Goal: Transaction & Acquisition: Purchase product/service

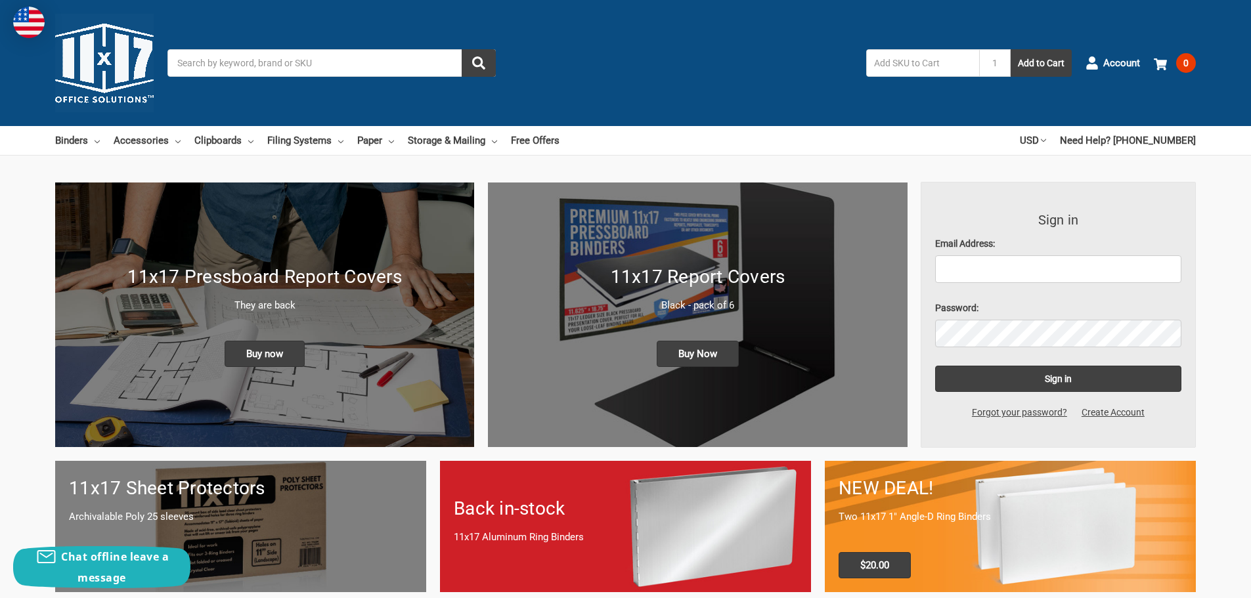
click at [218, 60] on input "Search" at bounding box center [331, 63] width 328 height 28
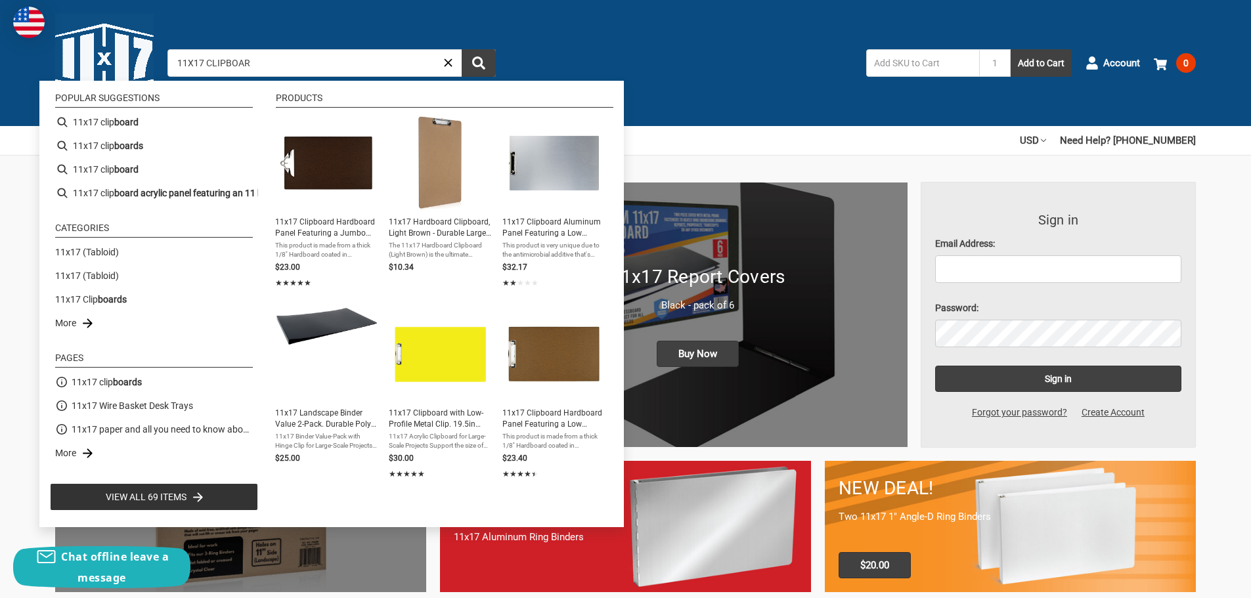
type input "11X17 CLIPBOARD"
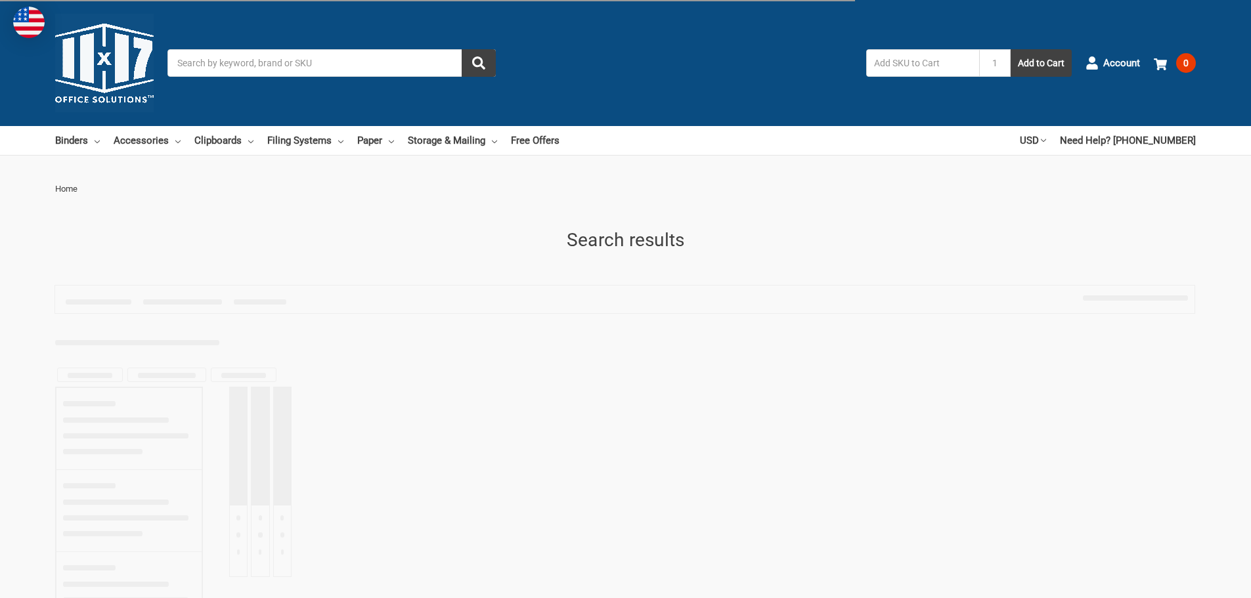
type input "11X17 CLIPBOARD"
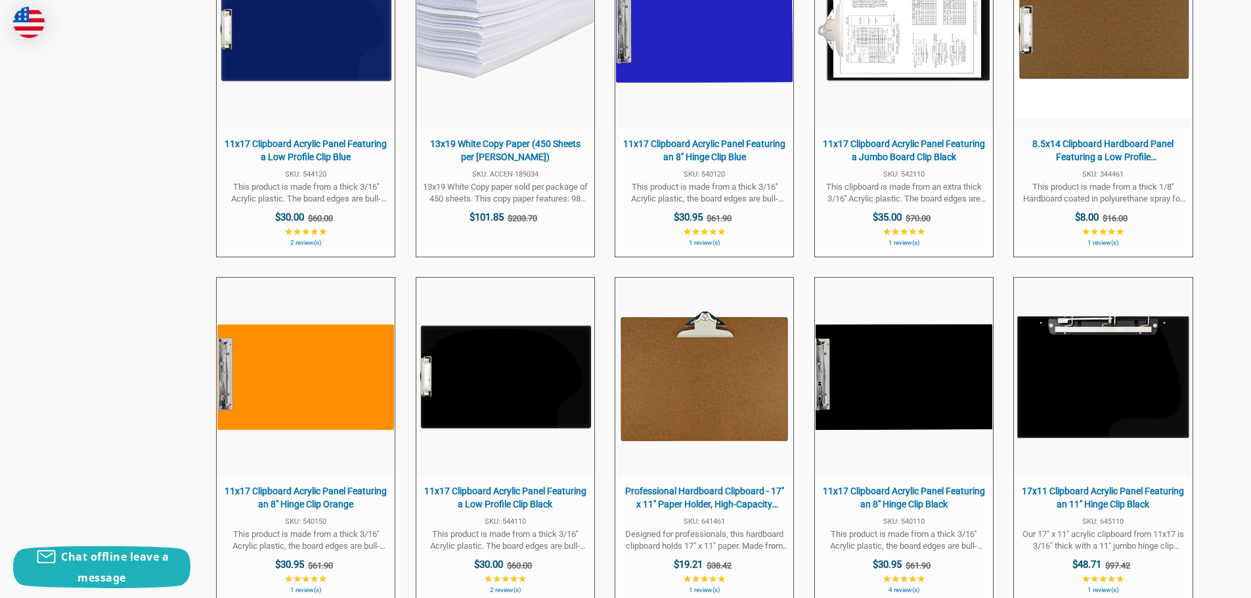
scroll to position [1116, 0]
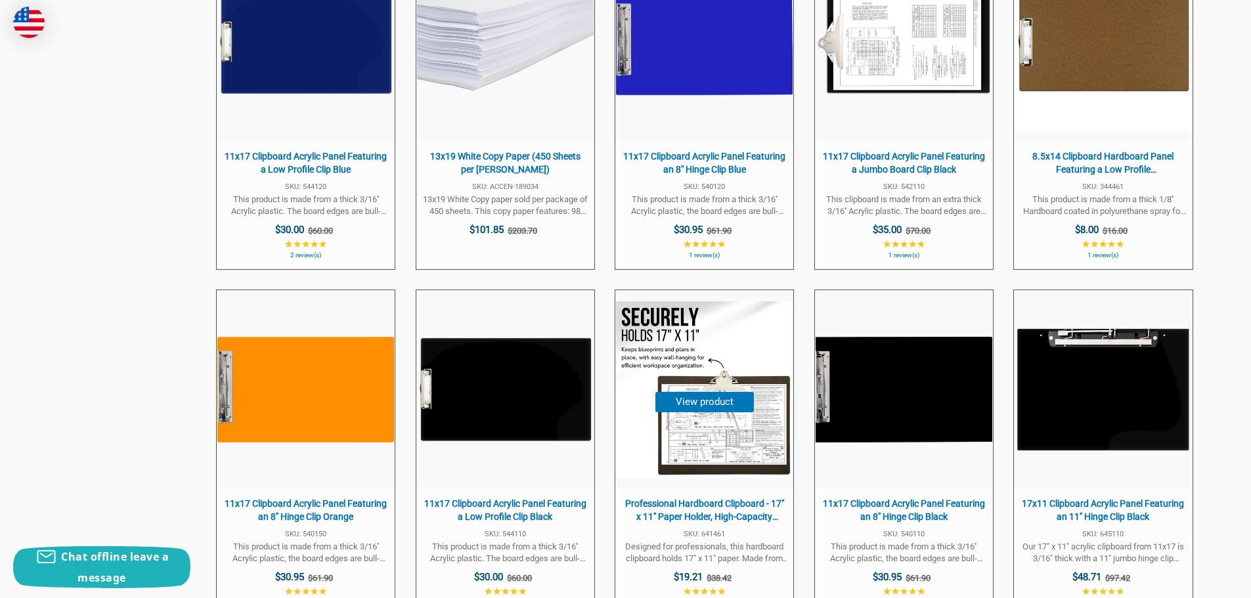
click at [700, 435] on img at bounding box center [704, 389] width 177 height 177
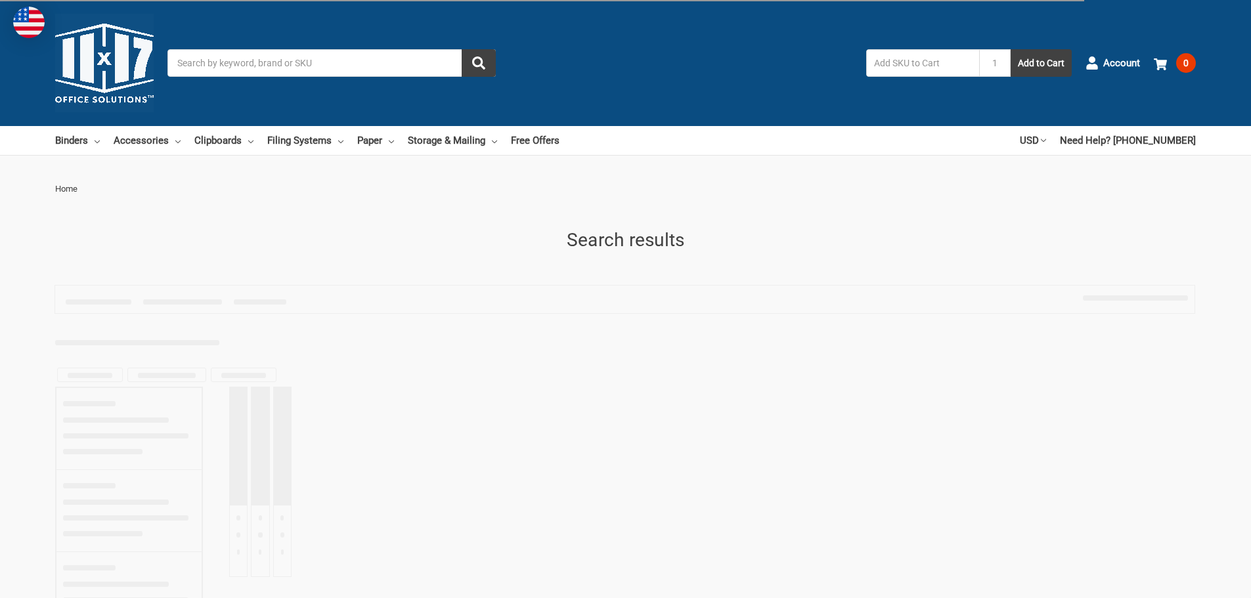
type input "11X17 CLIPBOARD"
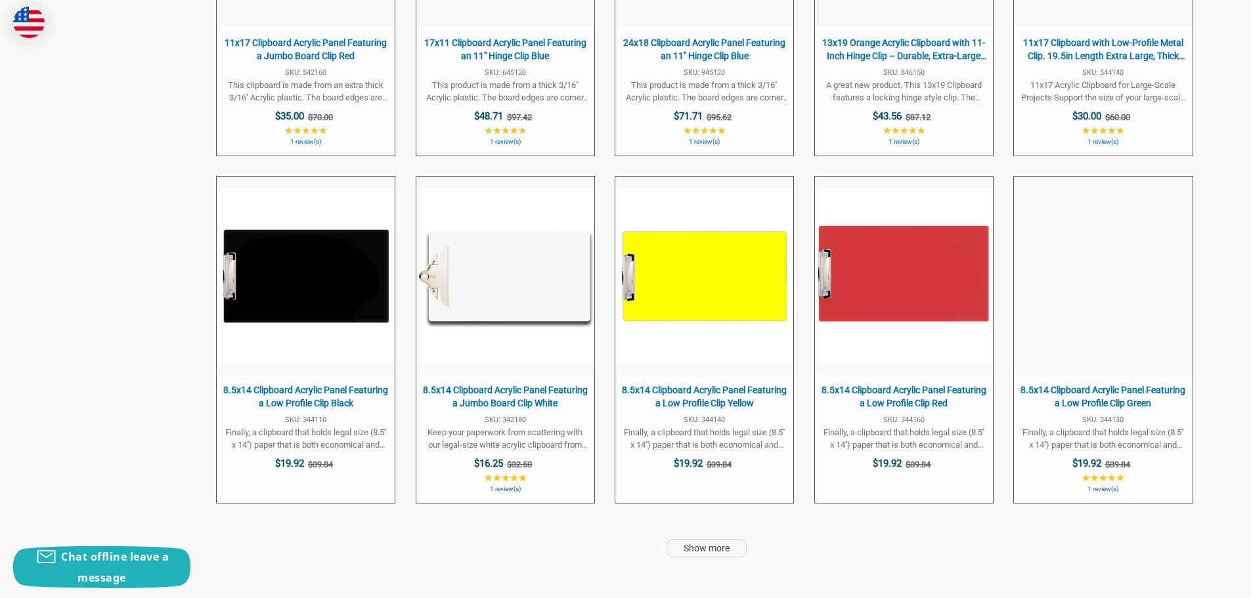
scroll to position [3450, 0]
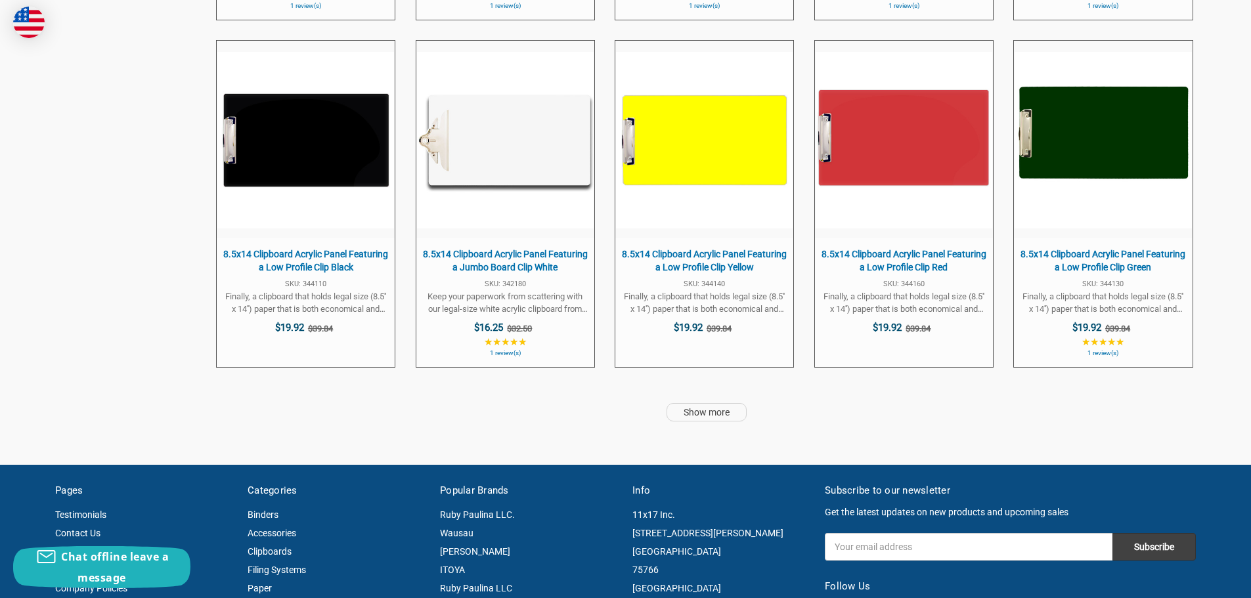
click at [707, 414] on link "Show more" at bounding box center [706, 412] width 80 height 18
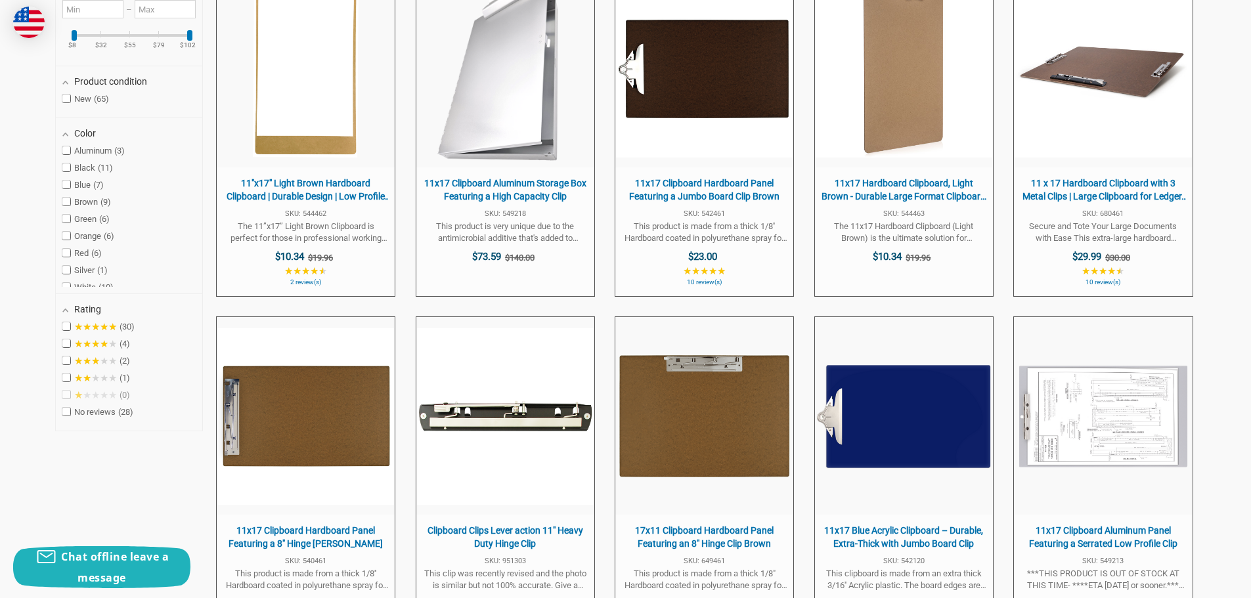
scroll to position [232, 0]
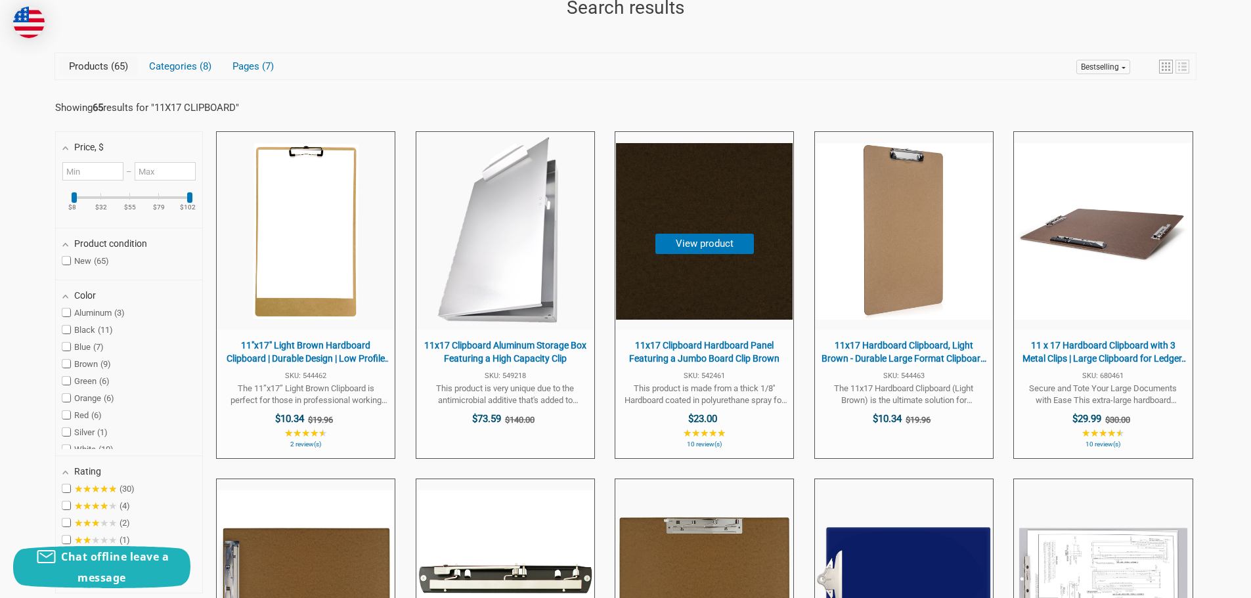
click at [716, 290] on img "11x17 Clipboard Hardboard Panel Featuring a Jumbo Board Clip Brown" at bounding box center [704, 231] width 177 height 177
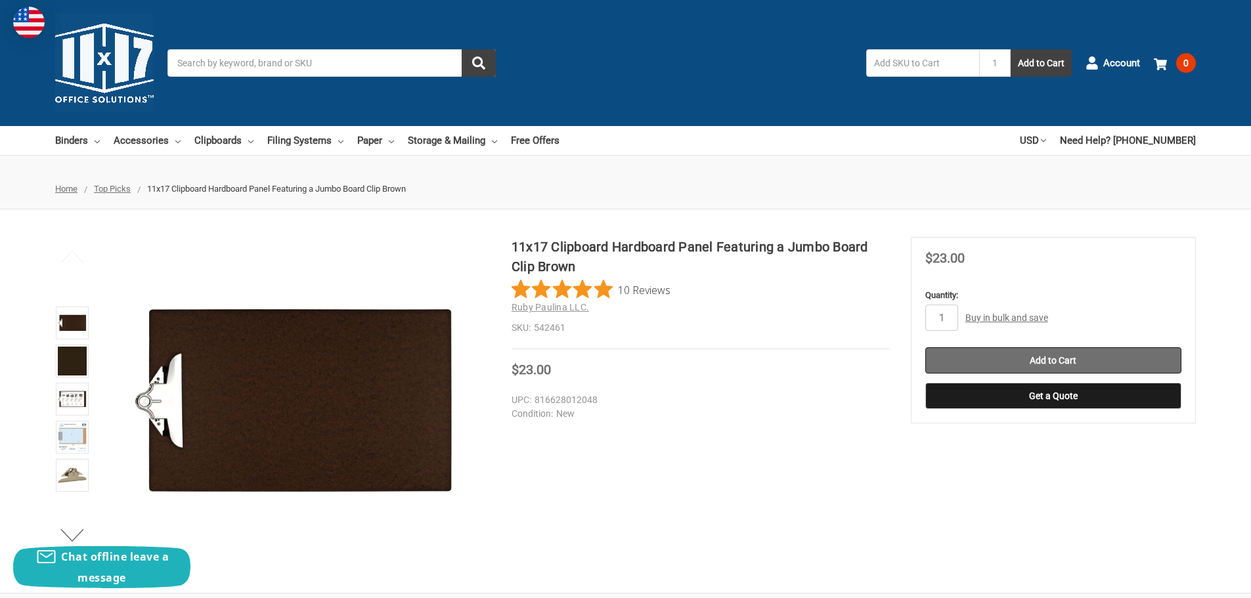
click at [1042, 360] on input "Add to Cart" at bounding box center [1053, 360] width 256 height 26
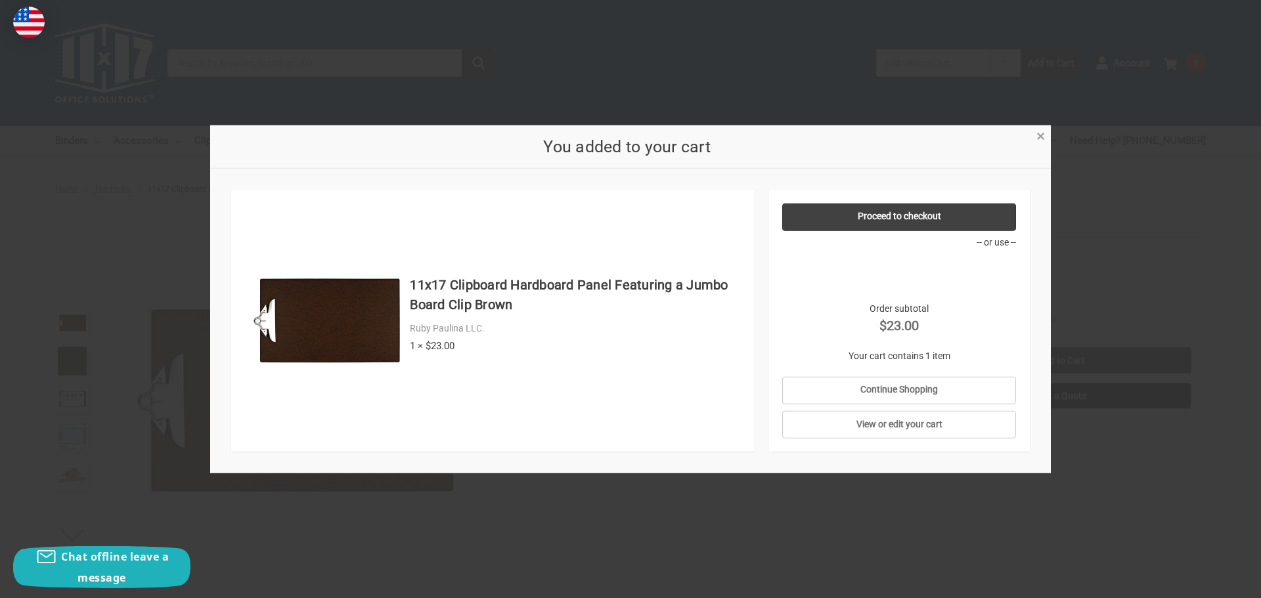
click at [1042, 133] on span "×" at bounding box center [1040, 136] width 9 height 19
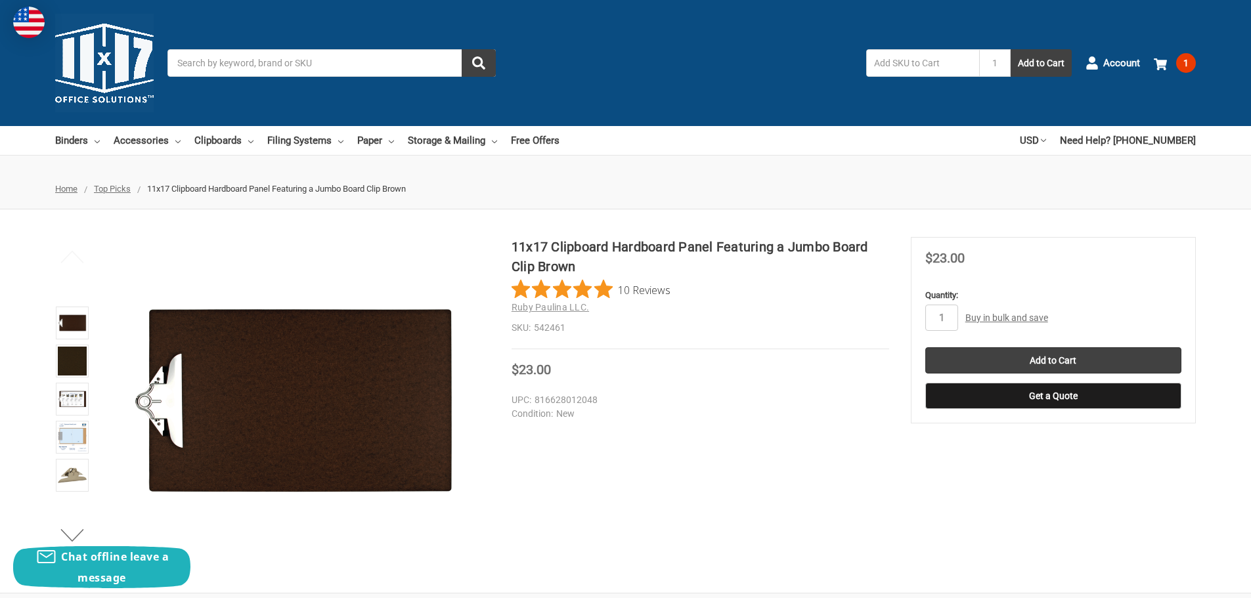
click at [299, 63] on input "Search" at bounding box center [331, 63] width 328 height 28
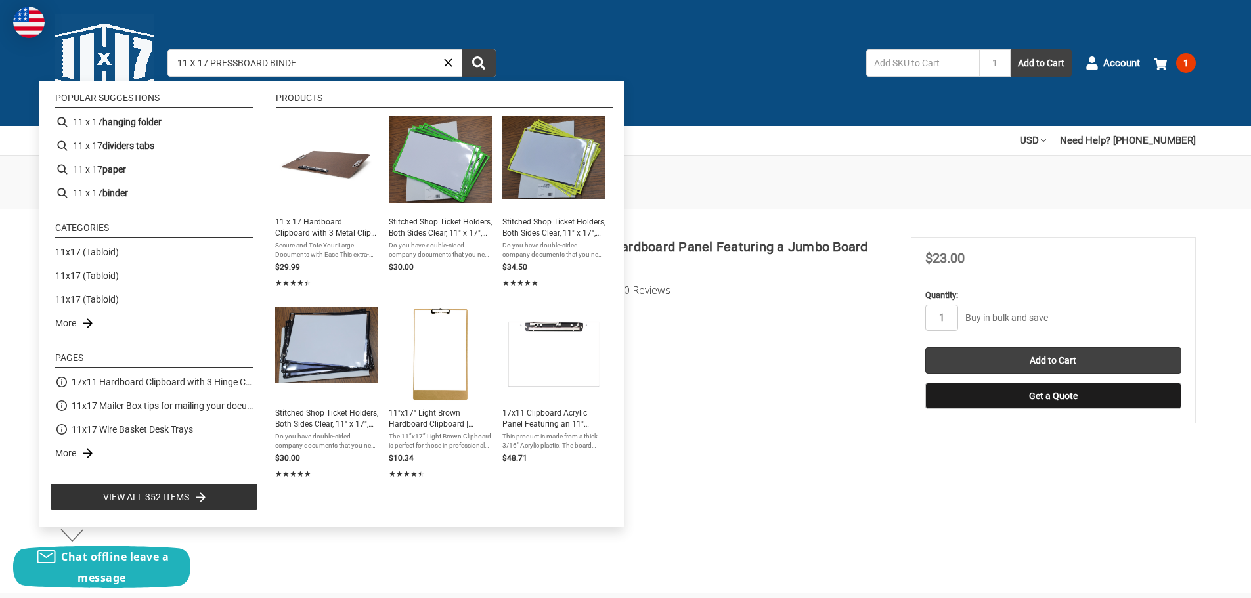
type input "11 X 17 PRESSBOARD BINDER"
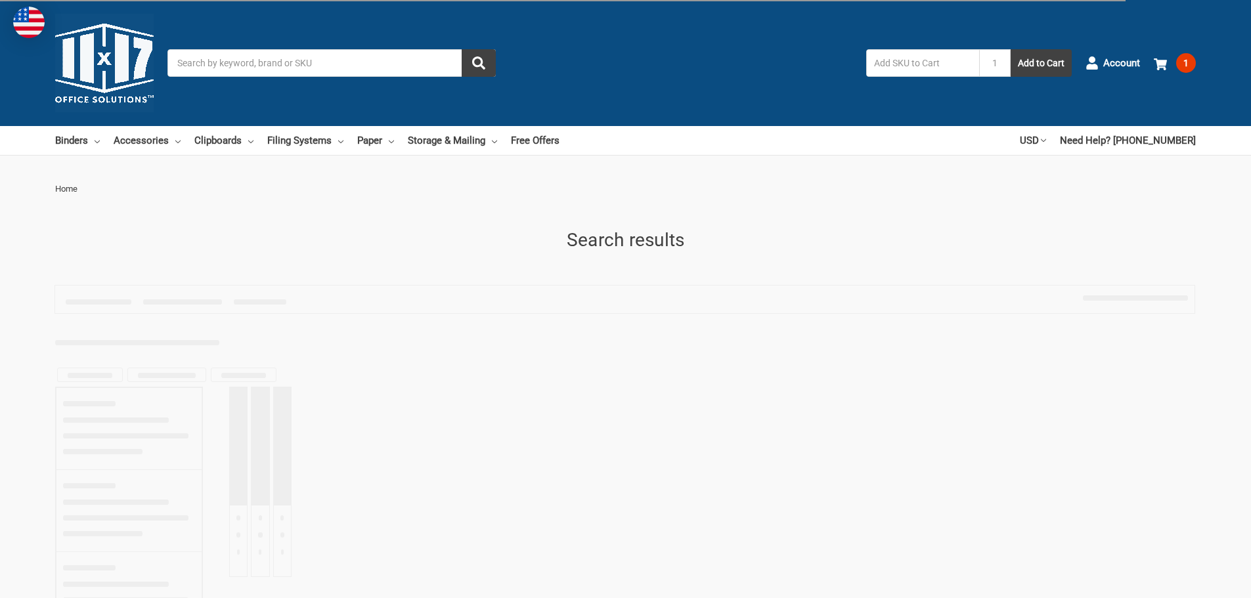
type input "11 X 17 PRESSBOARD BINDER"
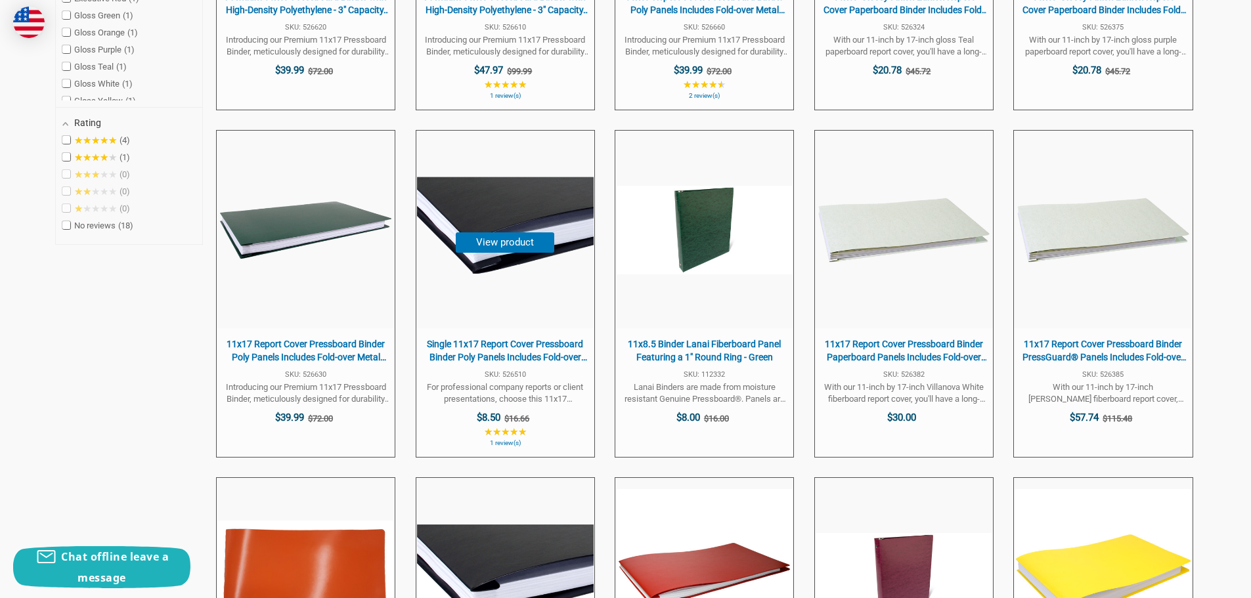
scroll to position [591, 0]
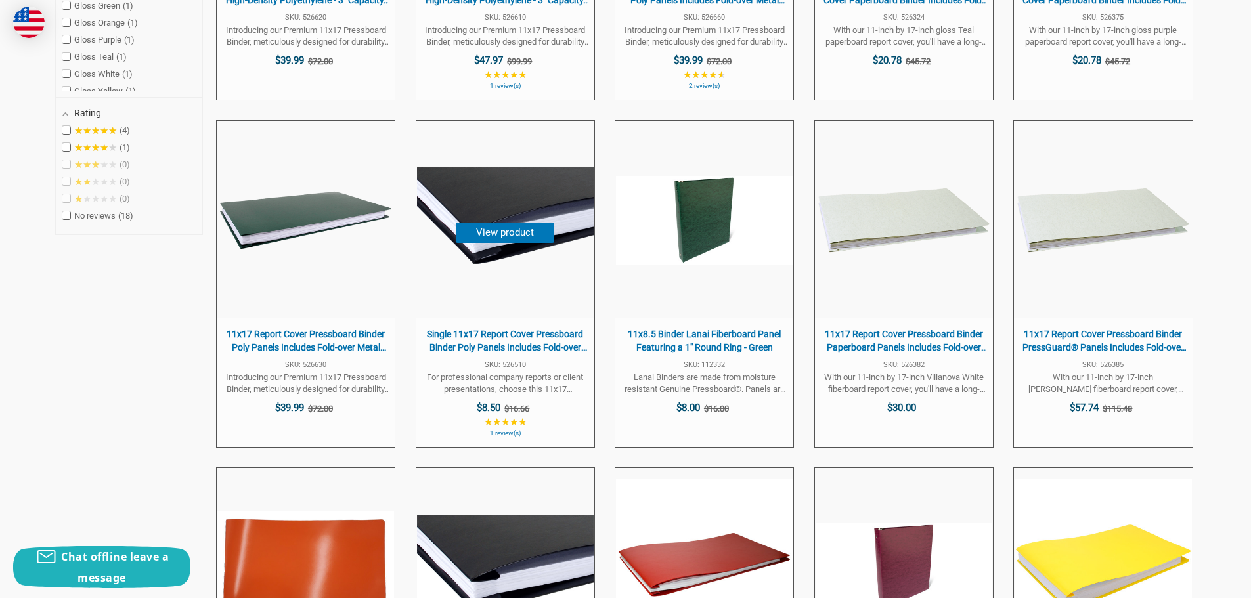
click at [506, 345] on span "Single 11x17 Report Cover Pressboard Binder Poly Panels Includes Fold-over Meta…" at bounding box center [505, 341] width 165 height 26
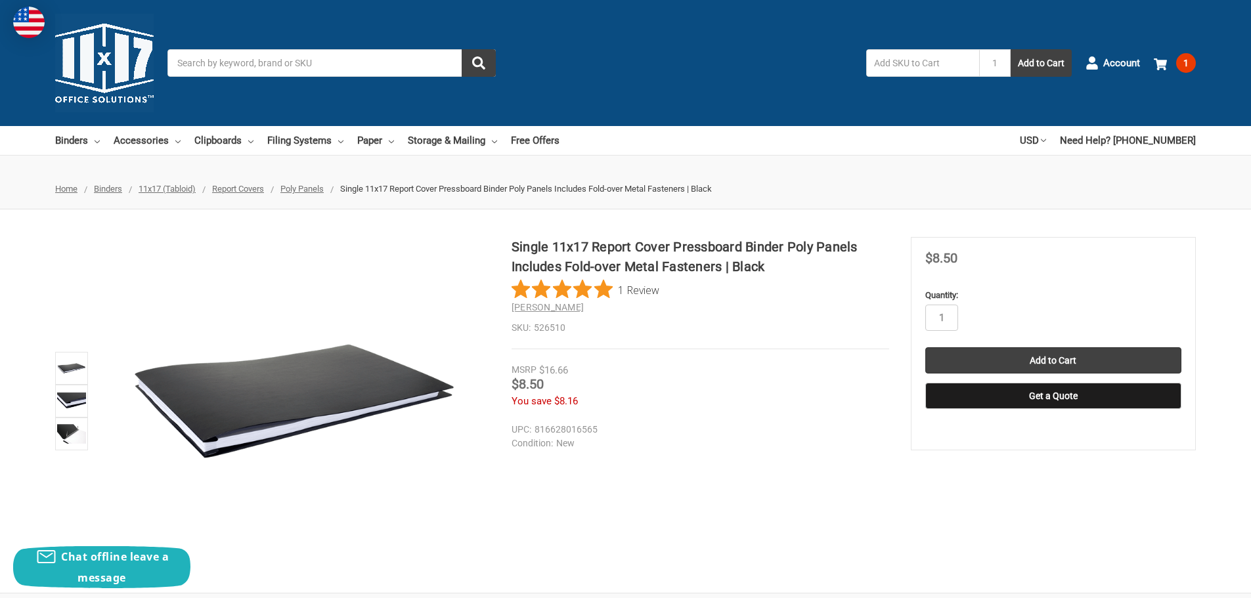
click at [226, 413] on img at bounding box center [294, 401] width 328 height 328
click at [67, 399] on img at bounding box center [71, 401] width 29 height 29
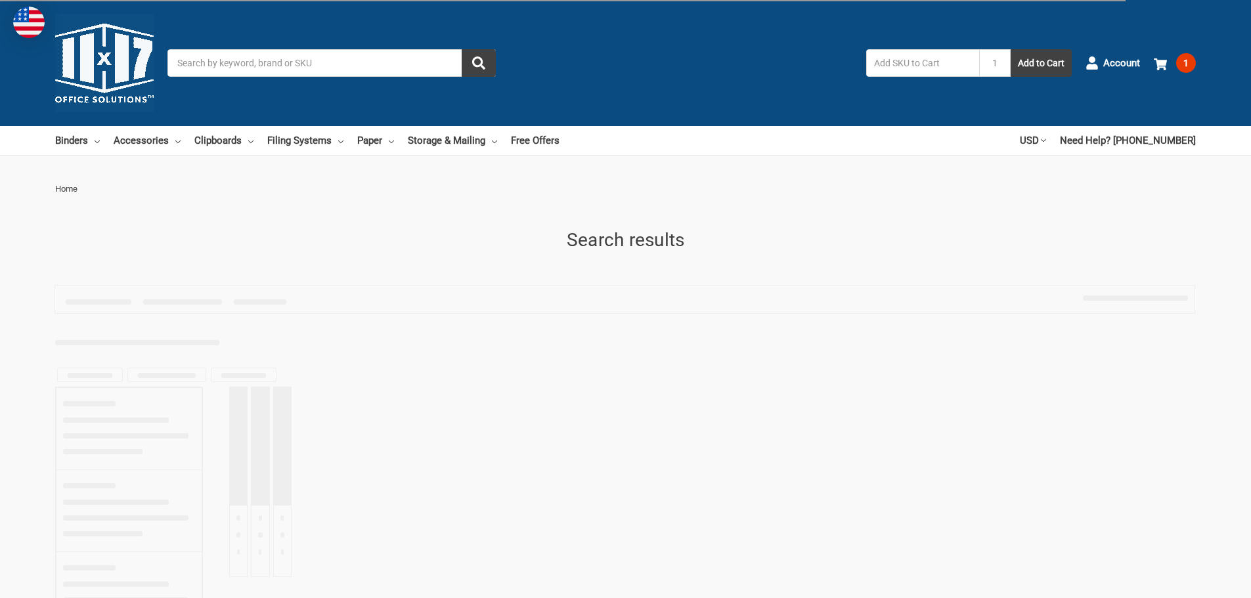
type input "11 X 17 PRESSBOARD BINDER"
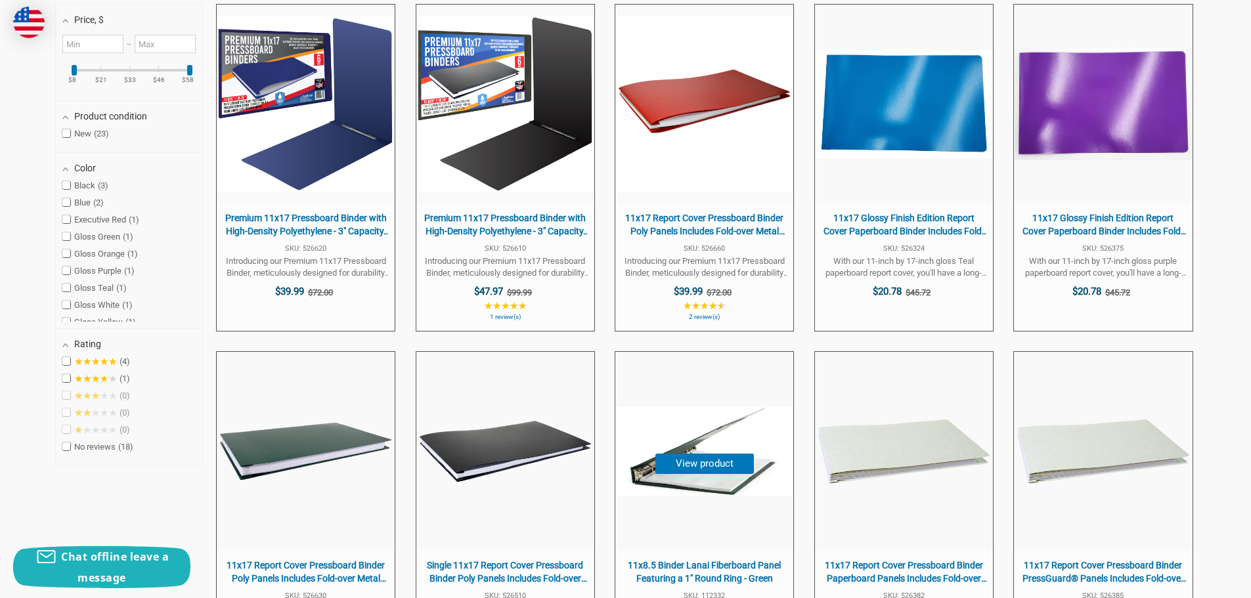
scroll to position [328, 0]
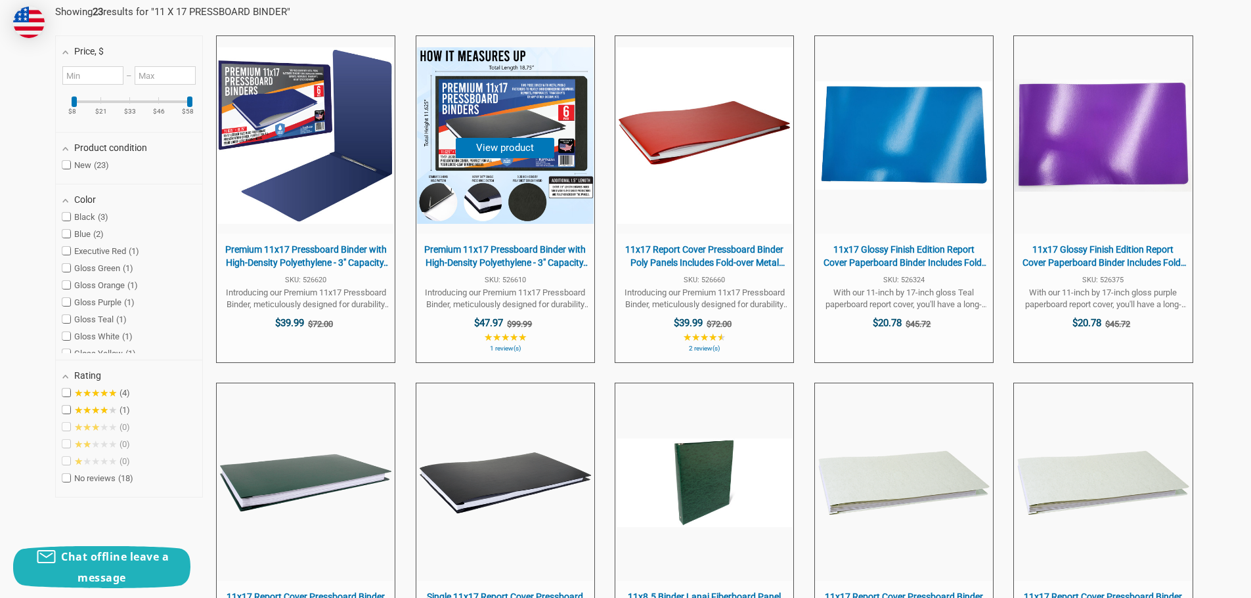
click at [519, 261] on span "Premium 11x17 Pressboard Binder with High-Density Polyethylene - 3" Capacity, C…" at bounding box center [505, 257] width 165 height 26
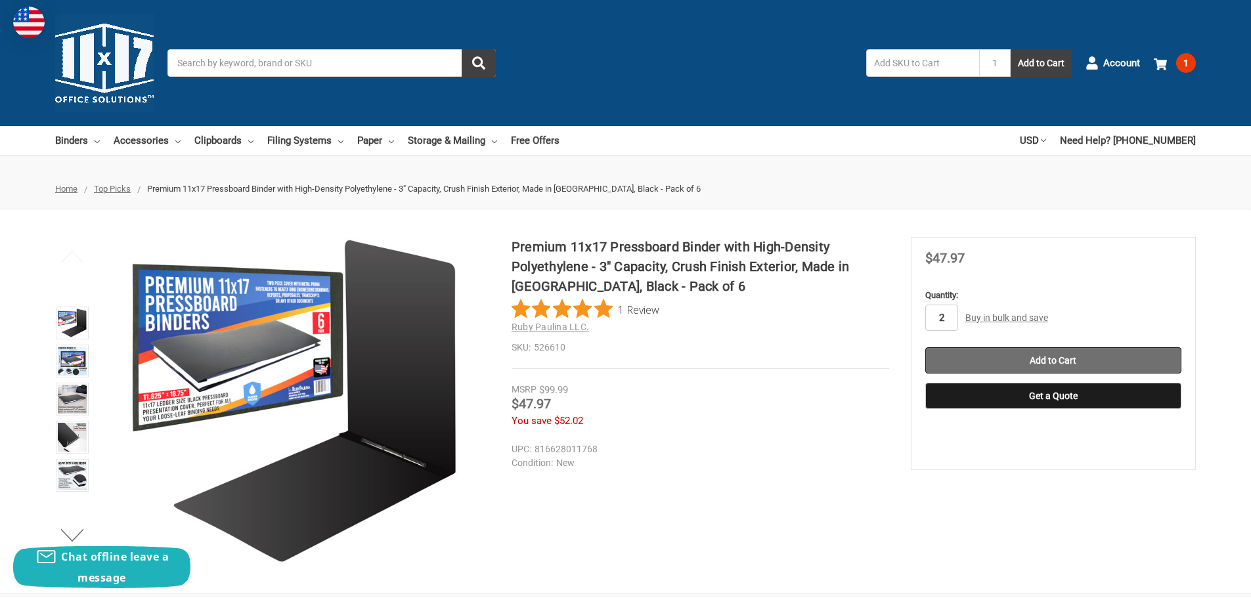
type input "2"
click at [1047, 360] on input "Add to Cart" at bounding box center [1053, 360] width 256 height 26
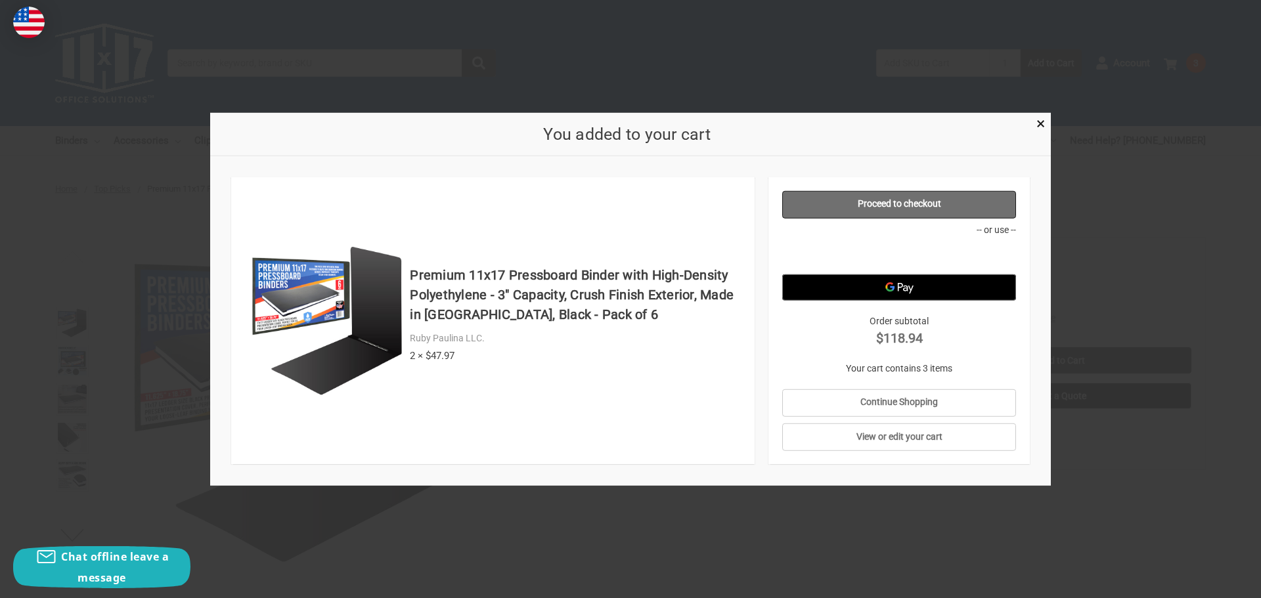
click at [890, 206] on link "Proceed to checkout" at bounding box center [899, 204] width 234 height 28
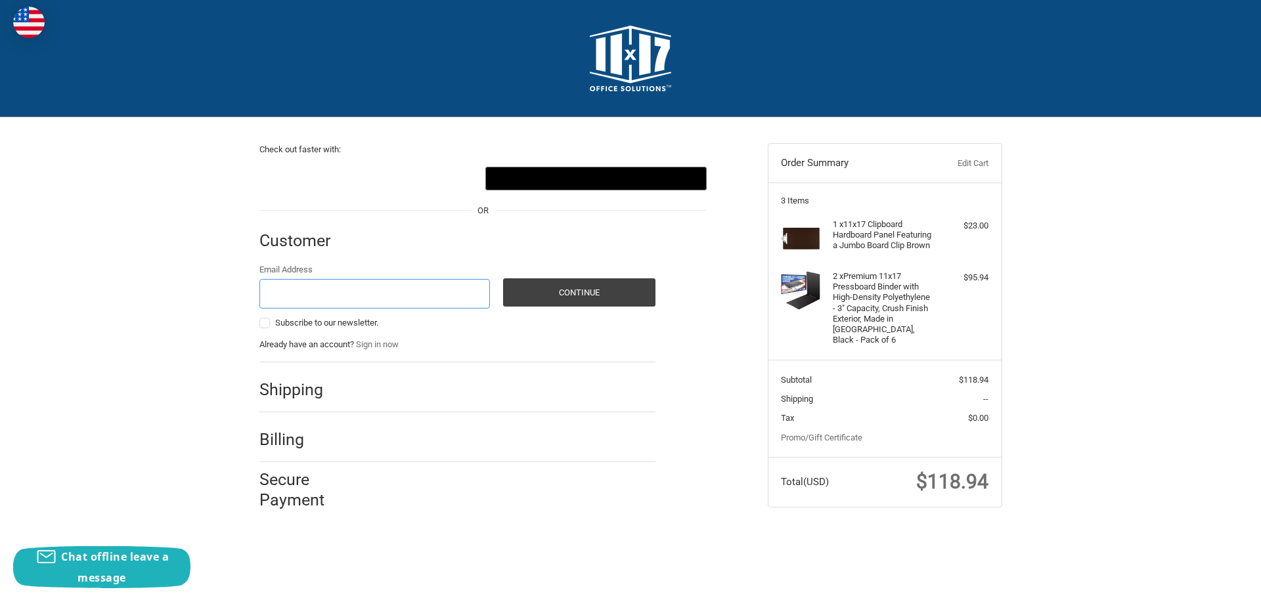
click at [306, 296] on input "Email Address" at bounding box center [374, 294] width 231 height 30
type input "ssexton@mcabeeinc.com"
click at [561, 295] on button "Continue" at bounding box center [579, 292] width 152 height 28
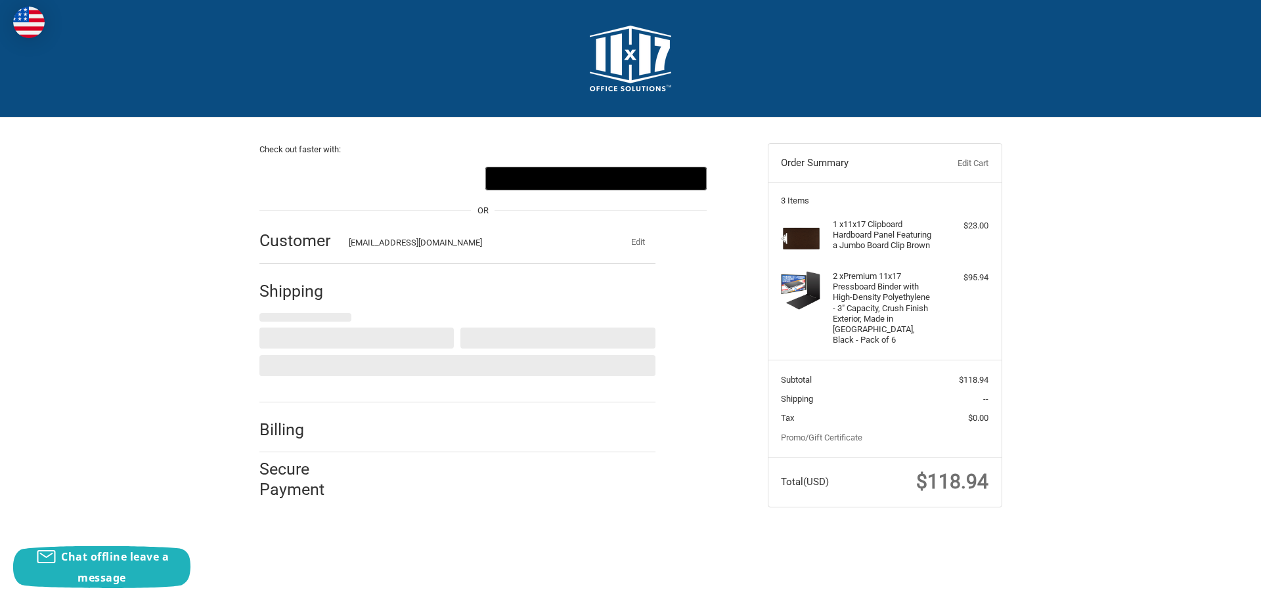
select select "US"
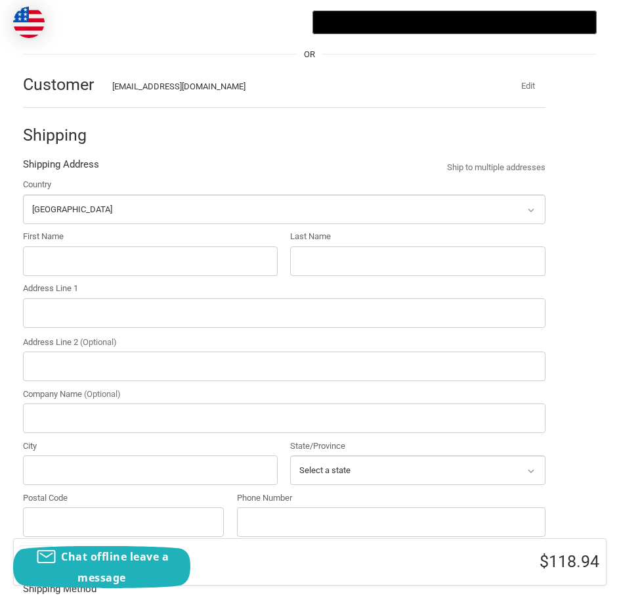
scroll to position [123, 0]
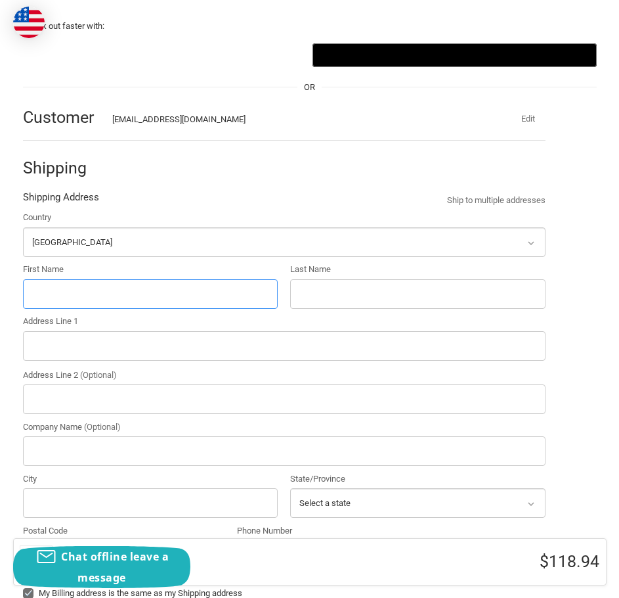
click at [66, 297] on input "First Name" at bounding box center [150, 294] width 255 height 30
type input "JOHN"
type input "HOLEMON"
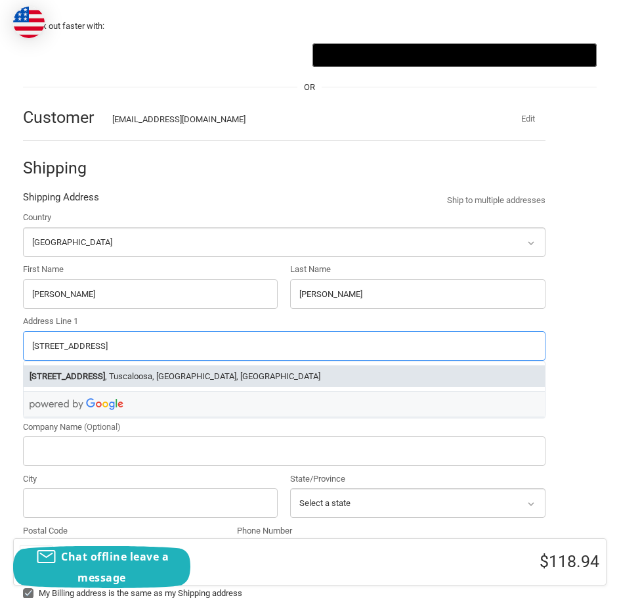
click at [113, 378] on li "414 Campus E Dr , Tuscaloosa, AL, USA" at bounding box center [284, 376] width 521 height 22
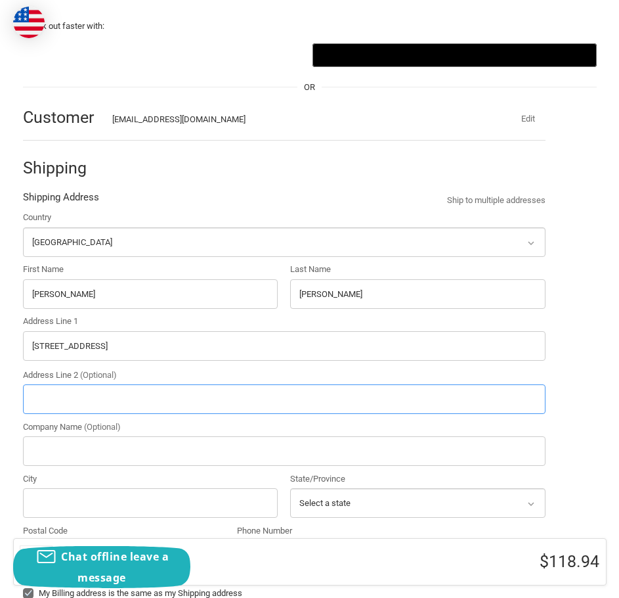
type input "414 Campus E Dr"
type input "Tuscaloosa"
type input "35401"
select select "AL"
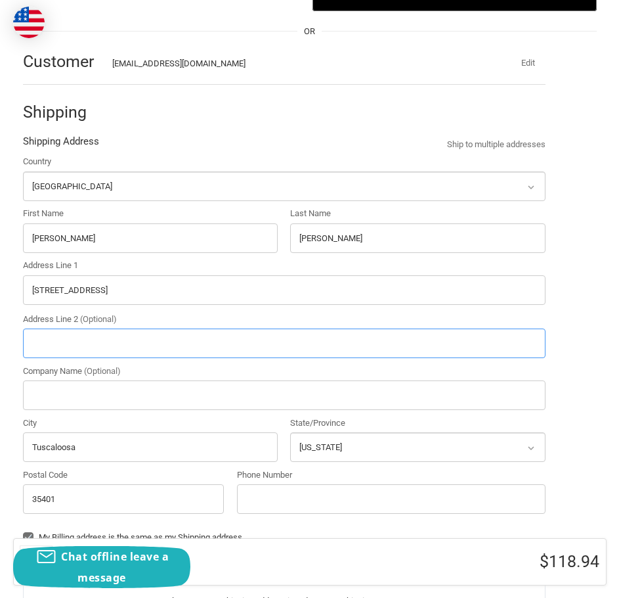
scroll to position [255, 0]
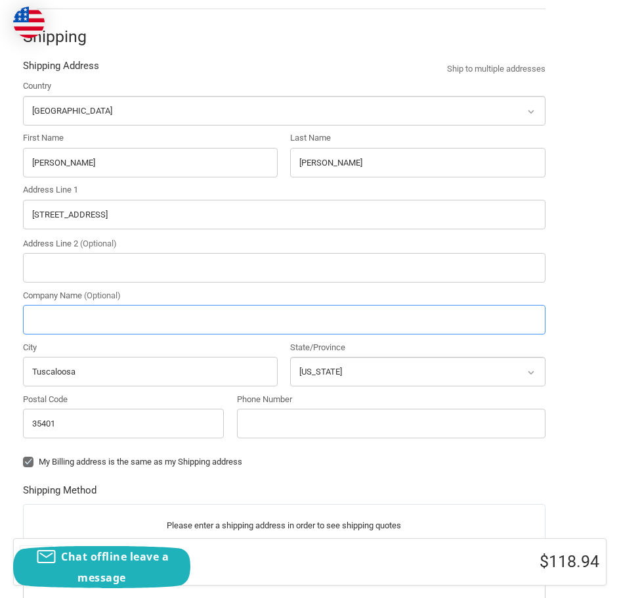
click at [60, 318] on input "Company Name (Optional)" at bounding box center [284, 320] width 523 height 30
type input "McAbee Construction, Inc."
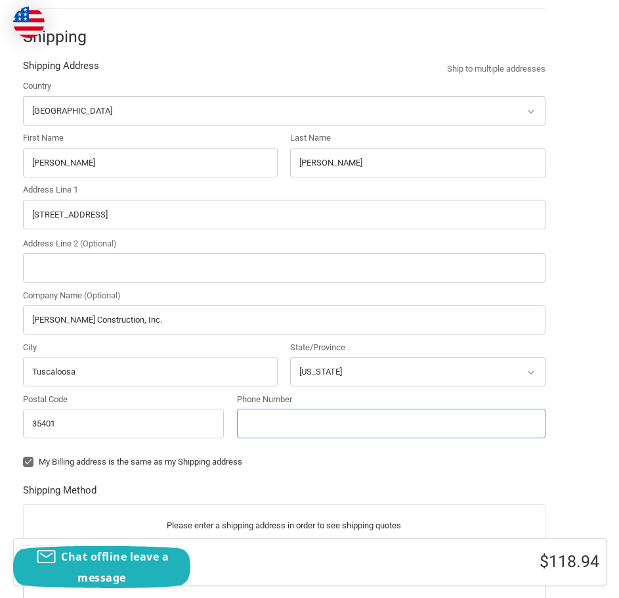
type input "2053492212"
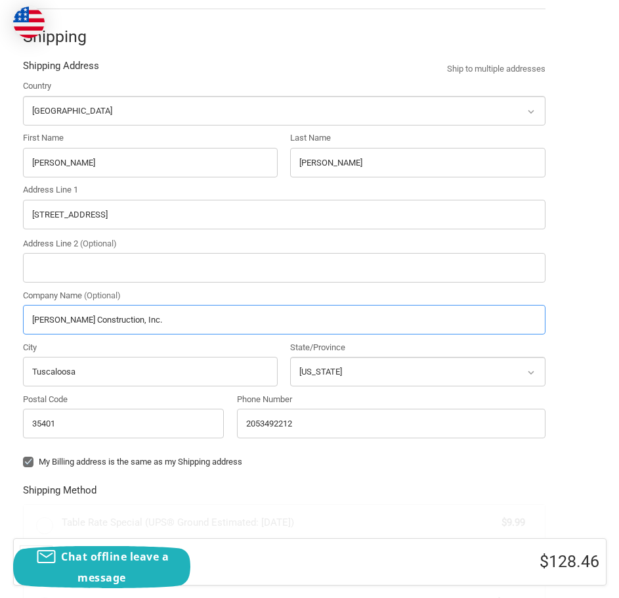
radio input "true"
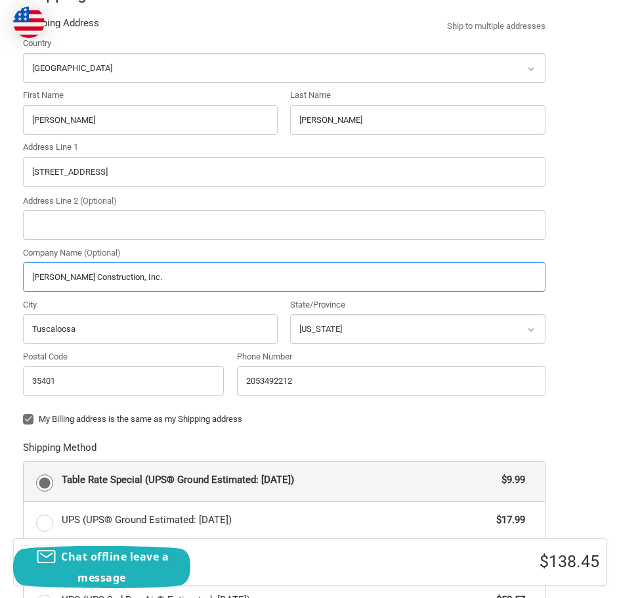
scroll to position [320, 0]
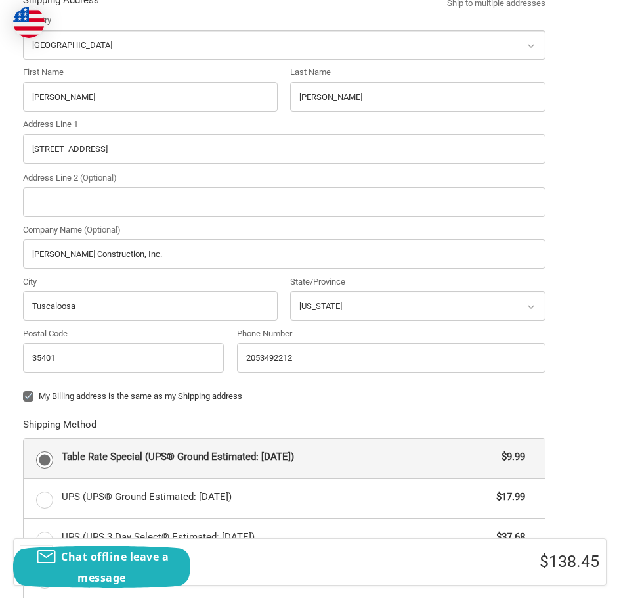
click at [25, 397] on label "My Billing address is the same as my Shipping address" at bounding box center [284, 396] width 523 height 11
click at [24, 390] on input "My Billing address is the same as my Shipping address" at bounding box center [23, 389] width 1 height 1
checkbox input "false"
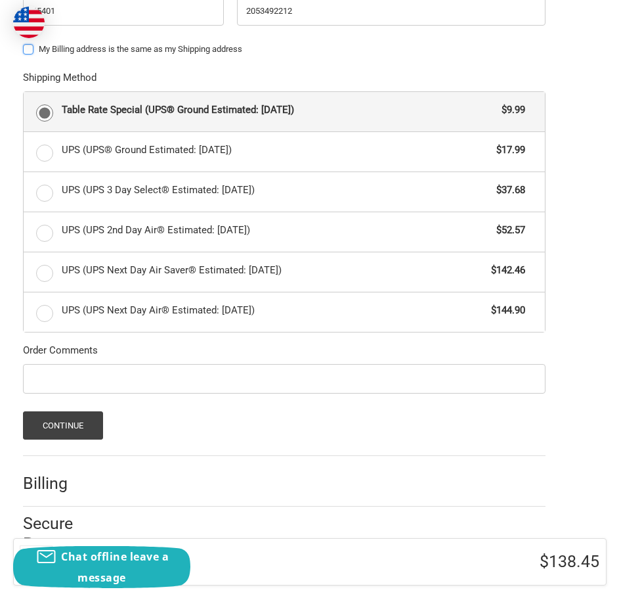
scroll to position [702, 0]
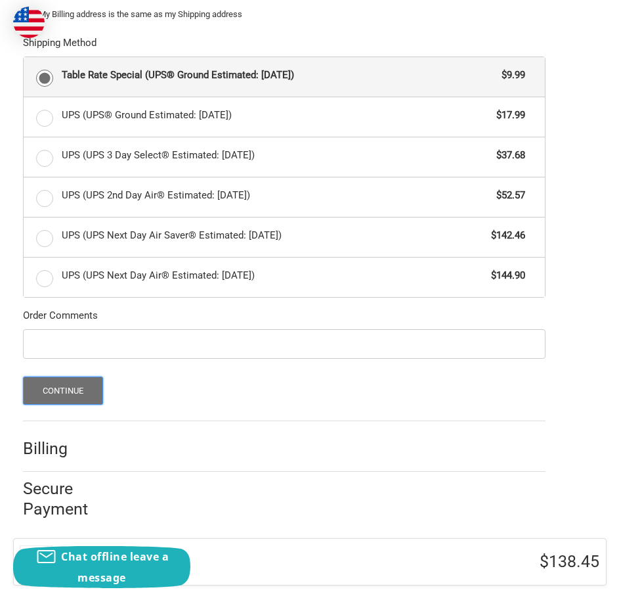
click at [80, 395] on button "Continue" at bounding box center [63, 390] width 81 height 28
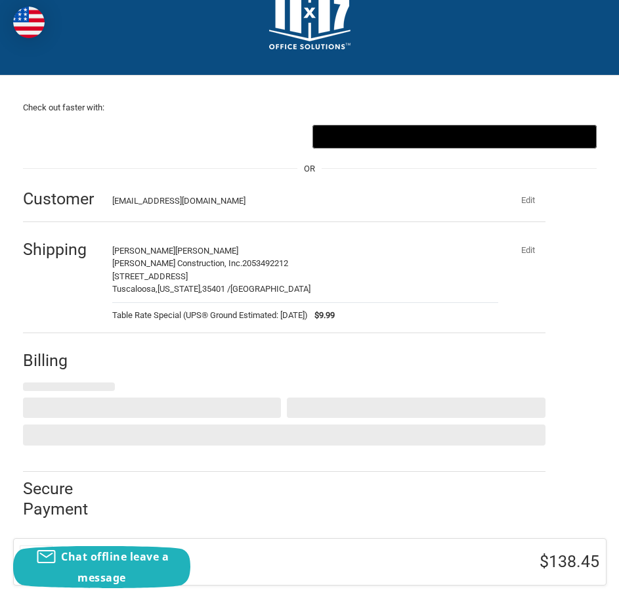
scroll to position [42, 0]
select select "US"
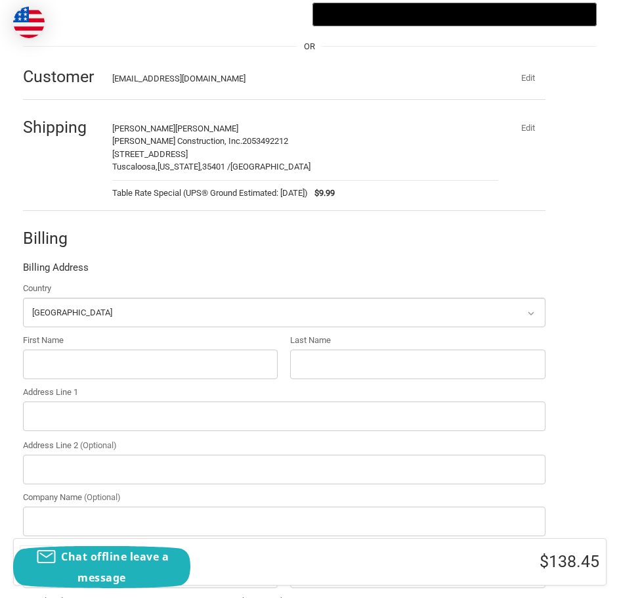
scroll to position [173, 0]
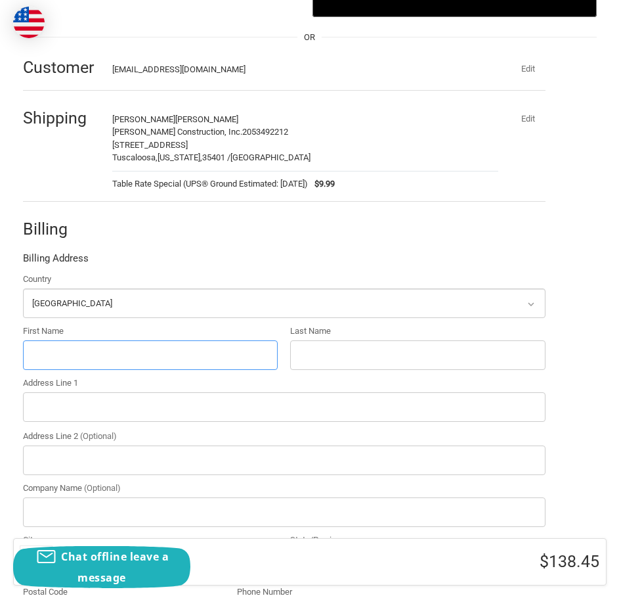
click at [67, 349] on input "First Name" at bounding box center [150, 355] width 255 height 30
click at [79, 347] on input "First Name" at bounding box center [150, 355] width 255 height 30
type input "m"
type input "McAbee"
type input "Construction, Inc."
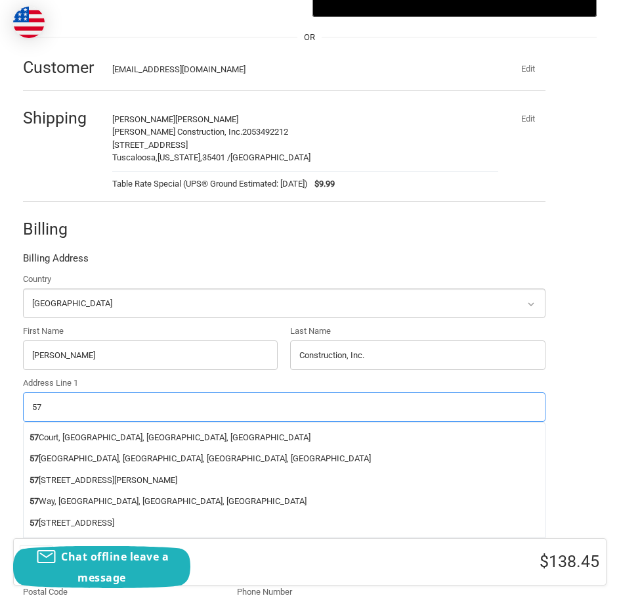
type input "5"
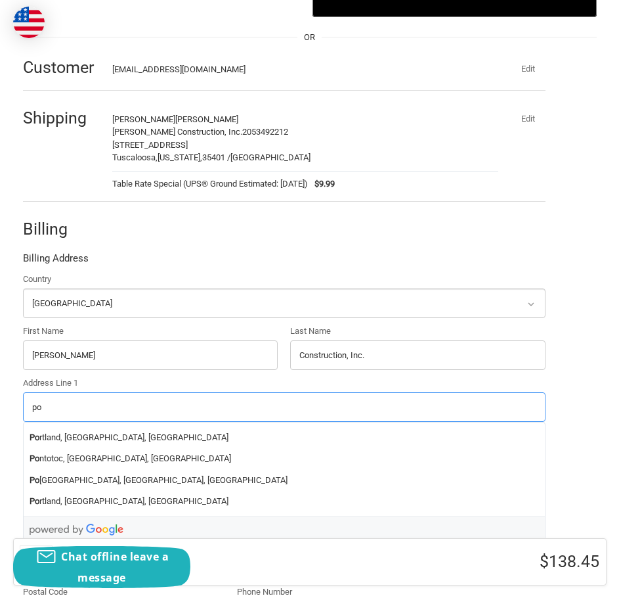
type input "p"
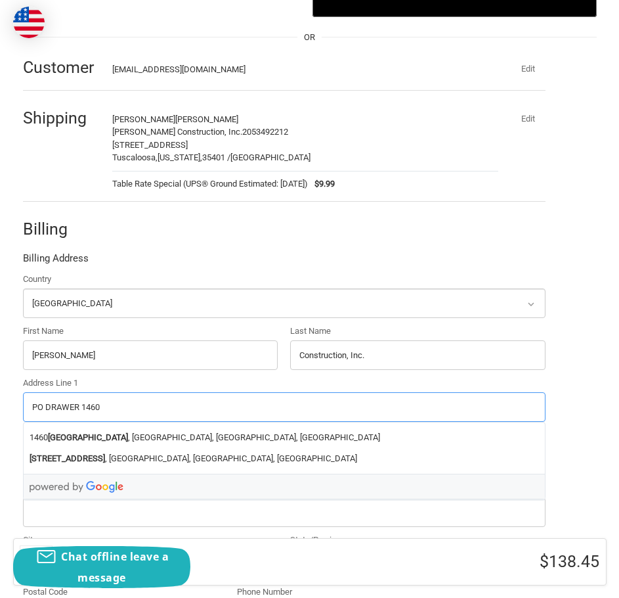
type input "PO DRAWER 1460"
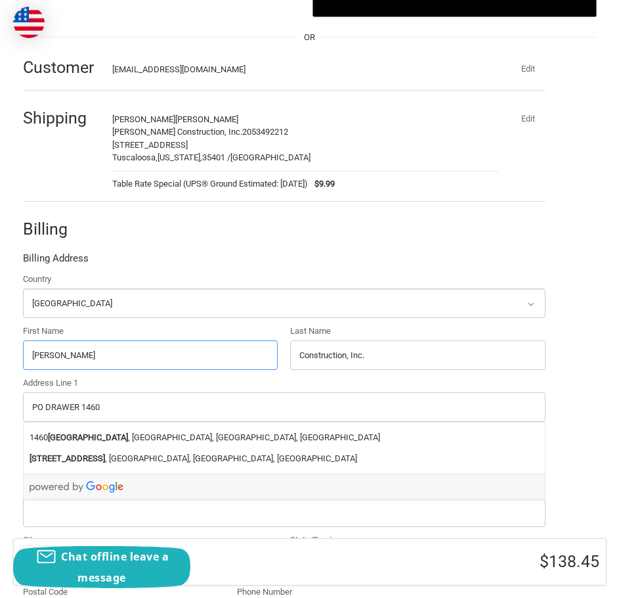
drag, startPoint x: 68, startPoint y: 357, endPoint x: -3, endPoint y: 353, distance: 70.4
click at [0, 353] on html "Checkout Check out faster with: @import url(//fonts.googleapis.com/css?family=G…" at bounding box center [309, 325] width 619 height 997
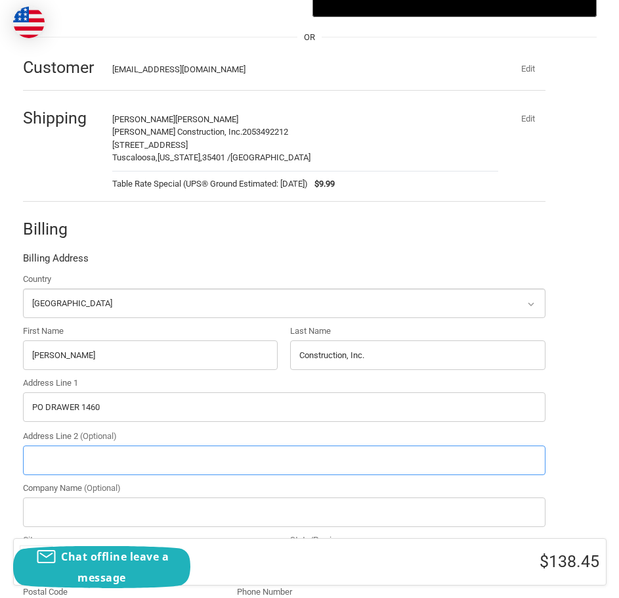
click at [77, 471] on input "Address Line 2 (Optional)" at bounding box center [284, 460] width 523 height 30
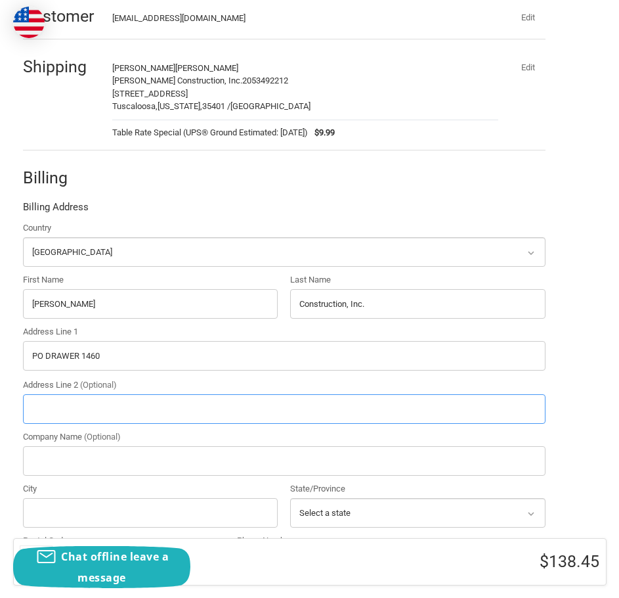
scroll to position [305, 0]
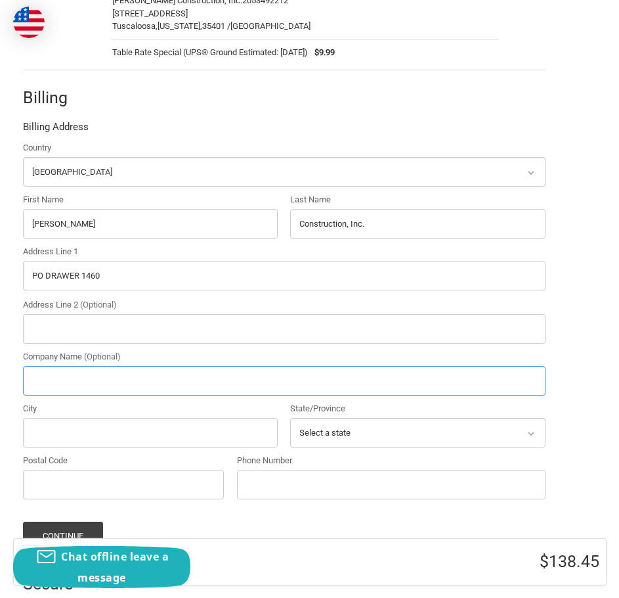
click at [54, 381] on input "Company Name (Optional)" at bounding box center [284, 381] width 523 height 30
type input "McAbee Construction, Inc."
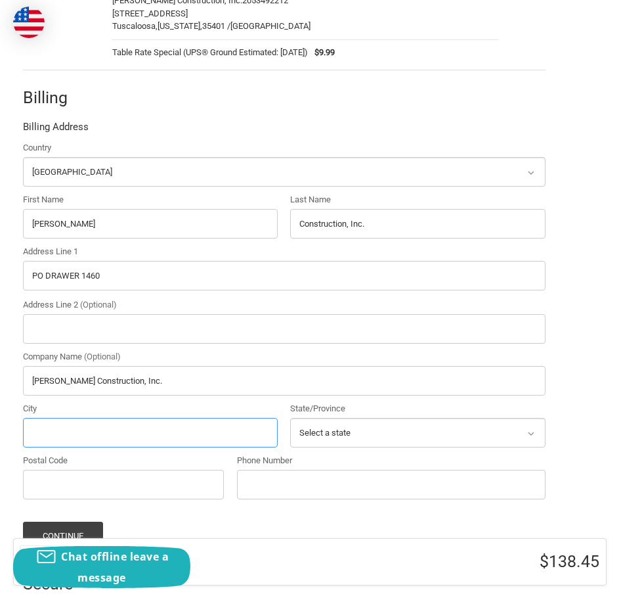
type input "Tuscaloosa"
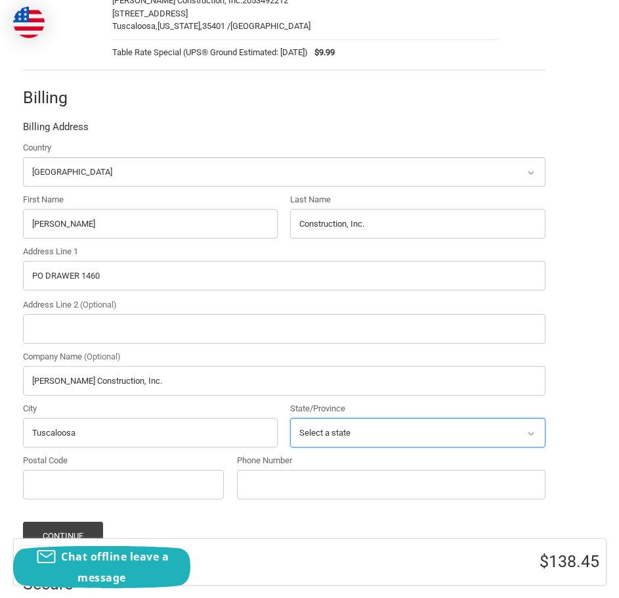
select select "AL"
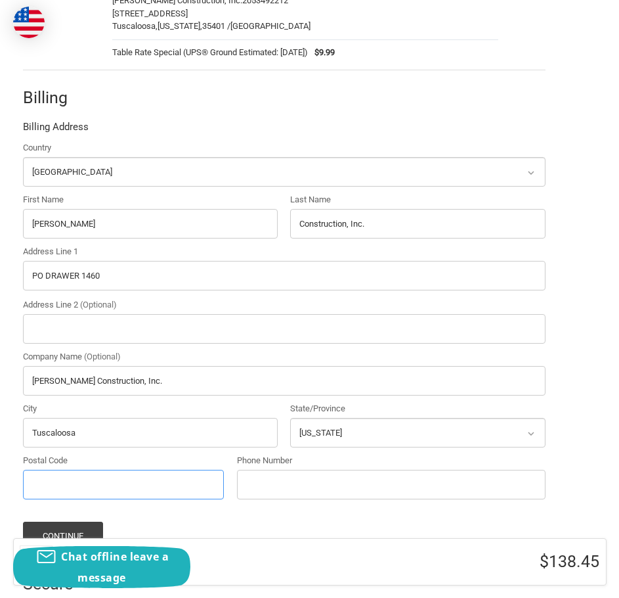
type input "35401"
type input "2053492212"
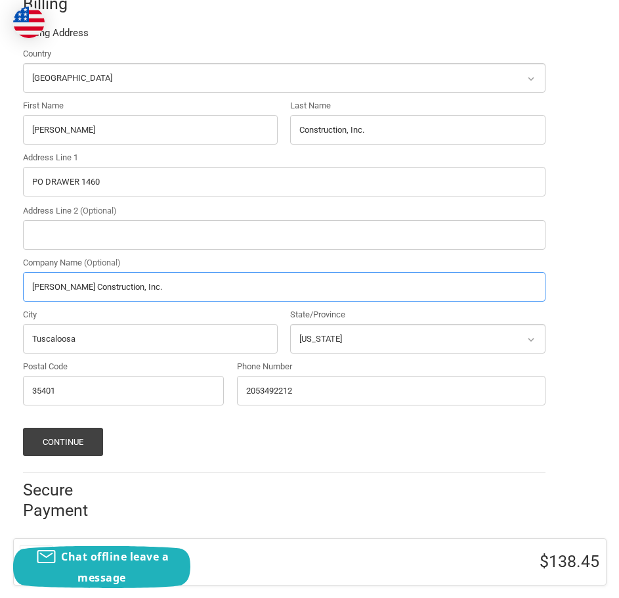
scroll to position [400, 0]
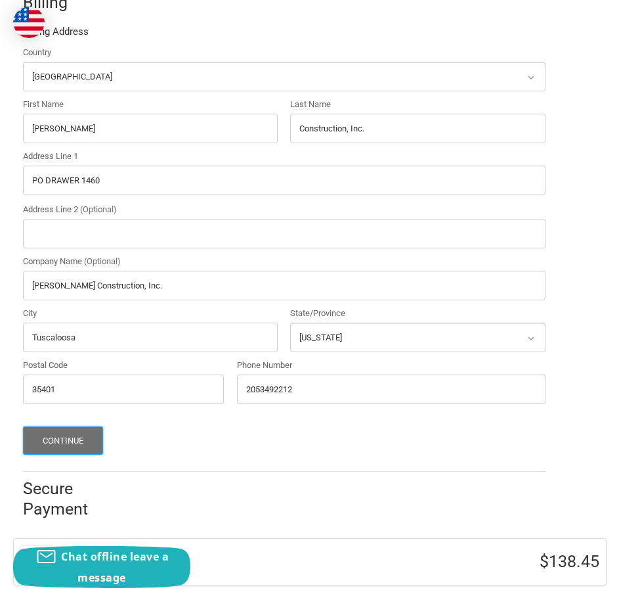
click at [53, 437] on button "Continue" at bounding box center [63, 440] width 81 height 28
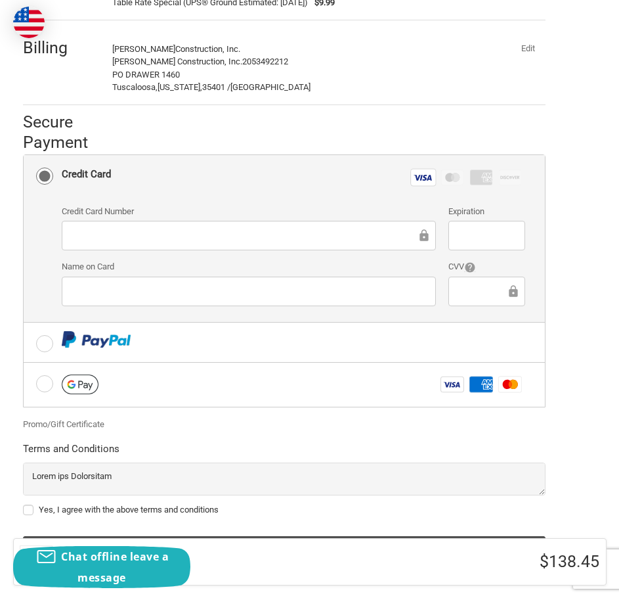
scroll to position [326, 0]
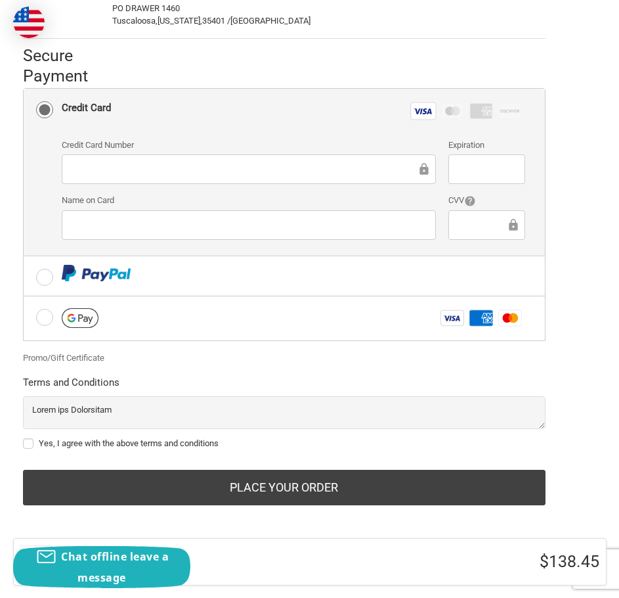
click at [22, 442] on div "Check out faster with: @import url(//fonts.googleapis.com/css?family=Google+San…" at bounding box center [310, 157] width 594 height 728
click at [25, 443] on label "Yes, I agree with the above terms and conditions" at bounding box center [284, 443] width 523 height 11
click at [24, 437] on input "Yes, I agree with the above terms and conditions" at bounding box center [23, 437] width 1 height 1
checkbox input "true"
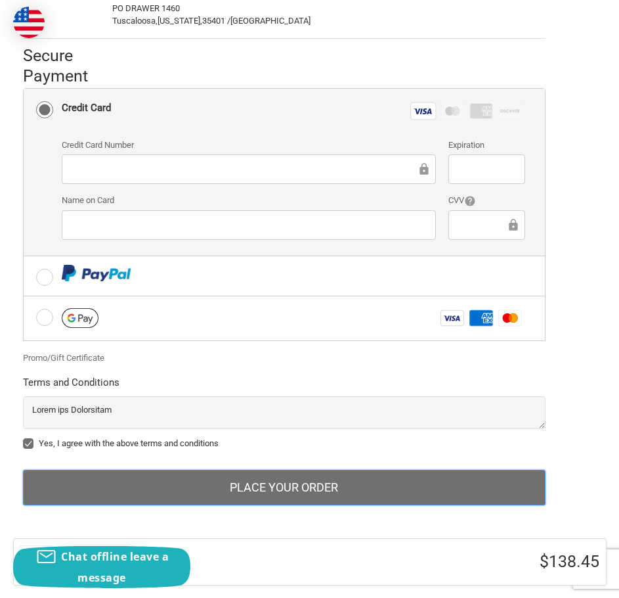
click at [311, 490] on button "Place Your Order" at bounding box center [284, 486] width 523 height 35
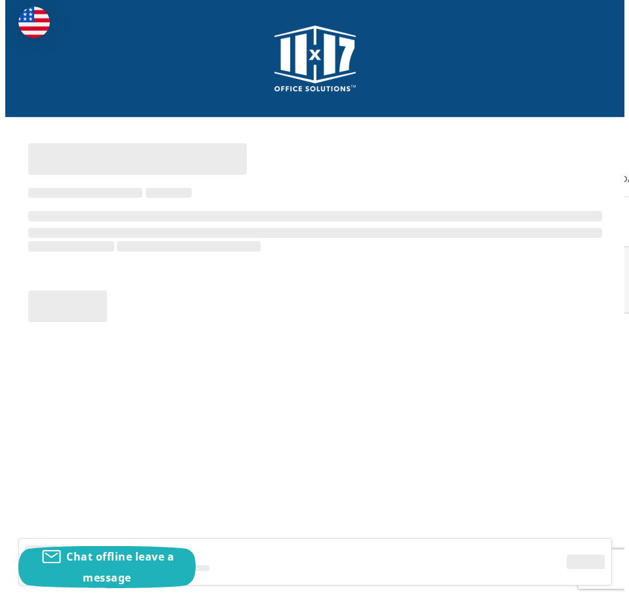
scroll to position [0, 0]
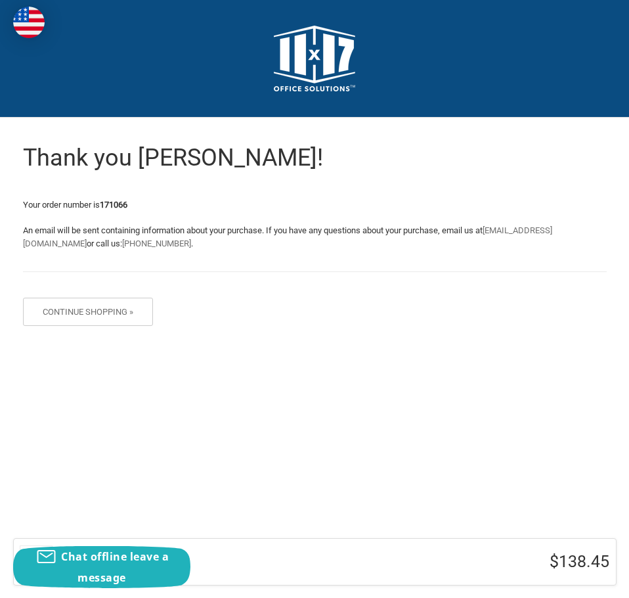
click at [572, 561] on h3 "$138.45" at bounding box center [474, 561] width 272 height 20
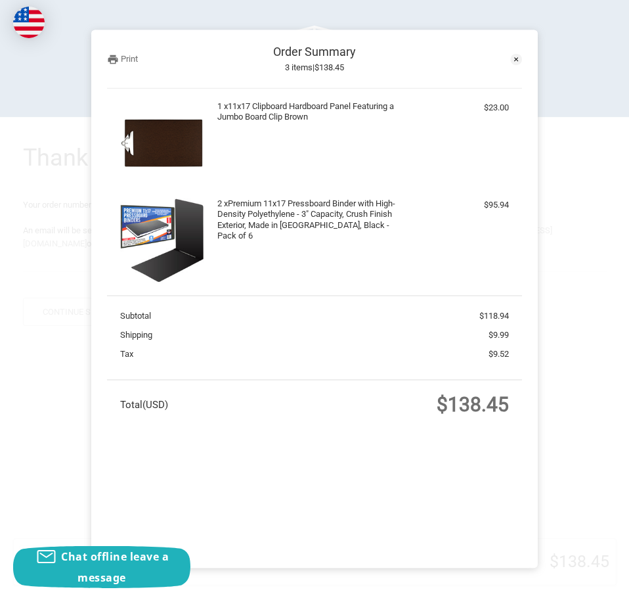
click at [125, 53] on link "Print" at bounding box center [159, 58] width 104 height 29
